Goal: Transaction & Acquisition: Purchase product/service

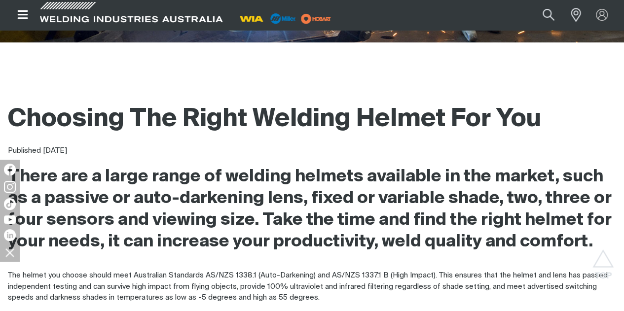
scroll to position [296, 0]
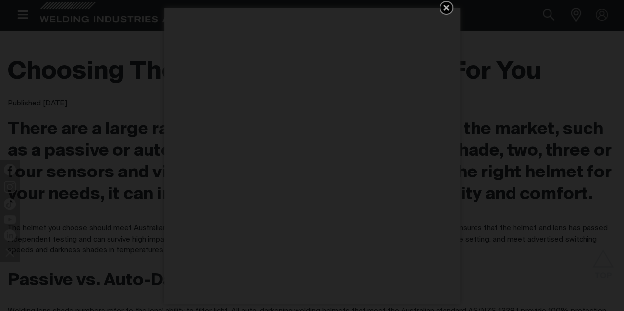
click at [478, 79] on div "Get 5 WIA Welding Guides Free!" at bounding box center [312, 155] width 624 height 311
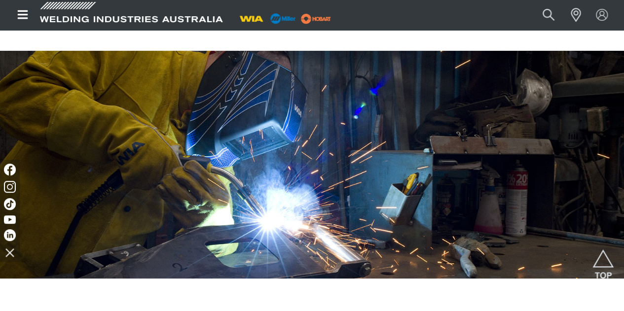
scroll to position [0, 0]
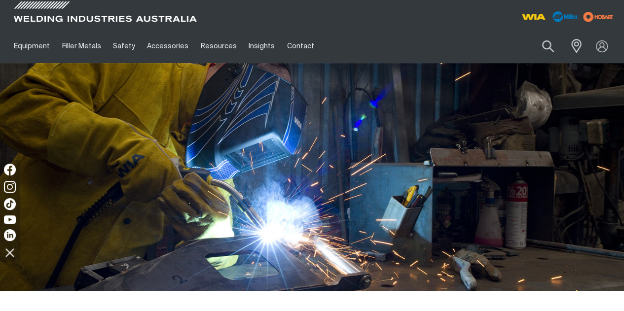
click at [67, 7] on span at bounding box center [104, 14] width 187 height 29
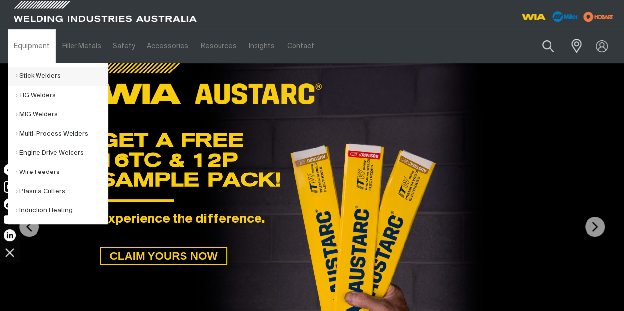
click at [51, 77] on link "Stick Welders" at bounding box center [62, 76] width 92 height 19
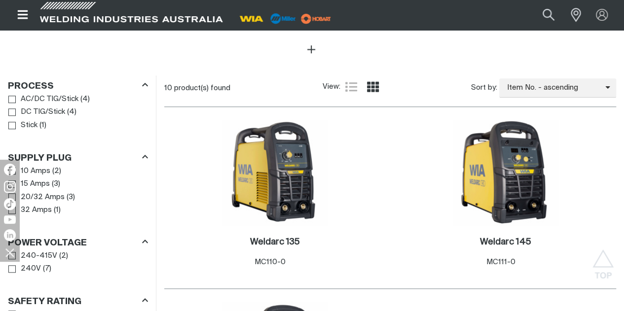
scroll to position [542, 0]
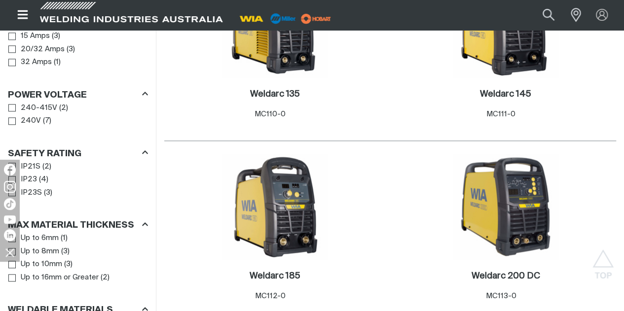
click at [222, 77] on img at bounding box center [274, 24] width 105 height 105
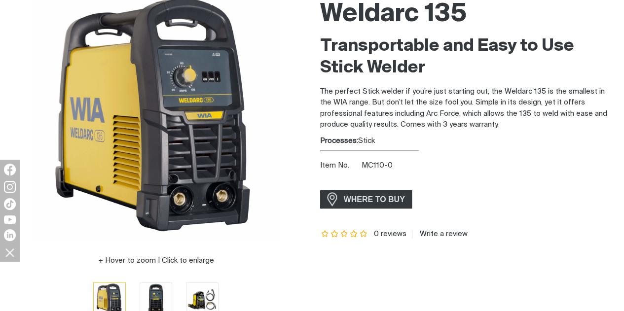
scroll to position [197, 0]
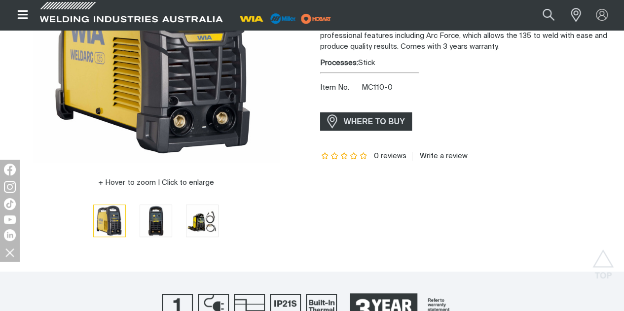
click at [406, 122] on span "WHERE TO BUY" at bounding box center [374, 122] width 74 height 16
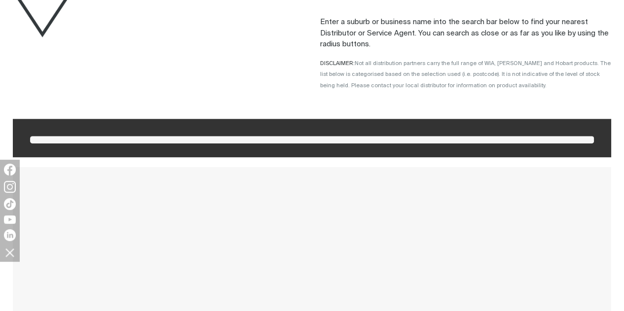
scroll to position [148, 0]
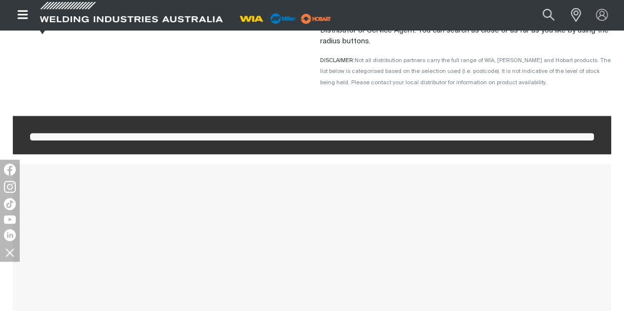
click at [208, 141] on span at bounding box center [311, 136] width 563 height 7
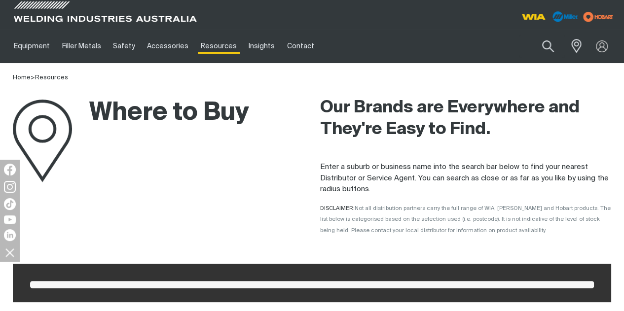
click at [62, 130] on img at bounding box center [42, 141] width 59 height 83
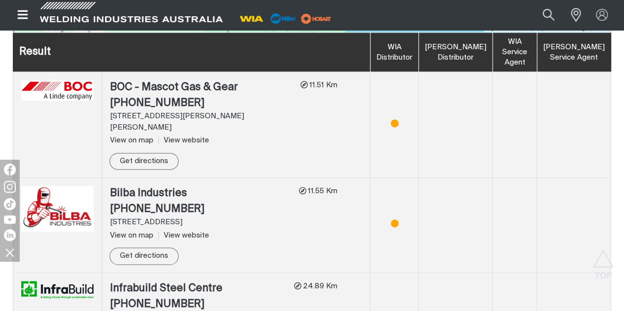
scroll to position [634, 0]
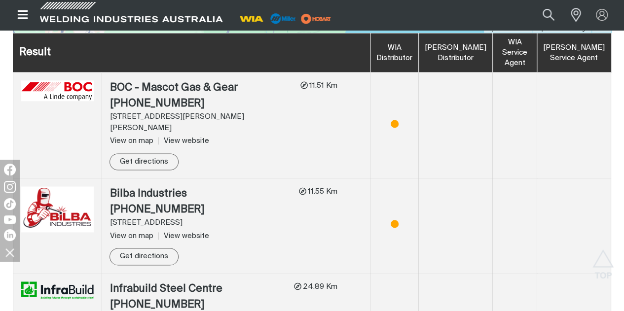
click at [165, 186] on div "Bilba Industries" at bounding box center [200, 194] width 181 height 16
